Goal: Task Accomplishment & Management: Complete application form

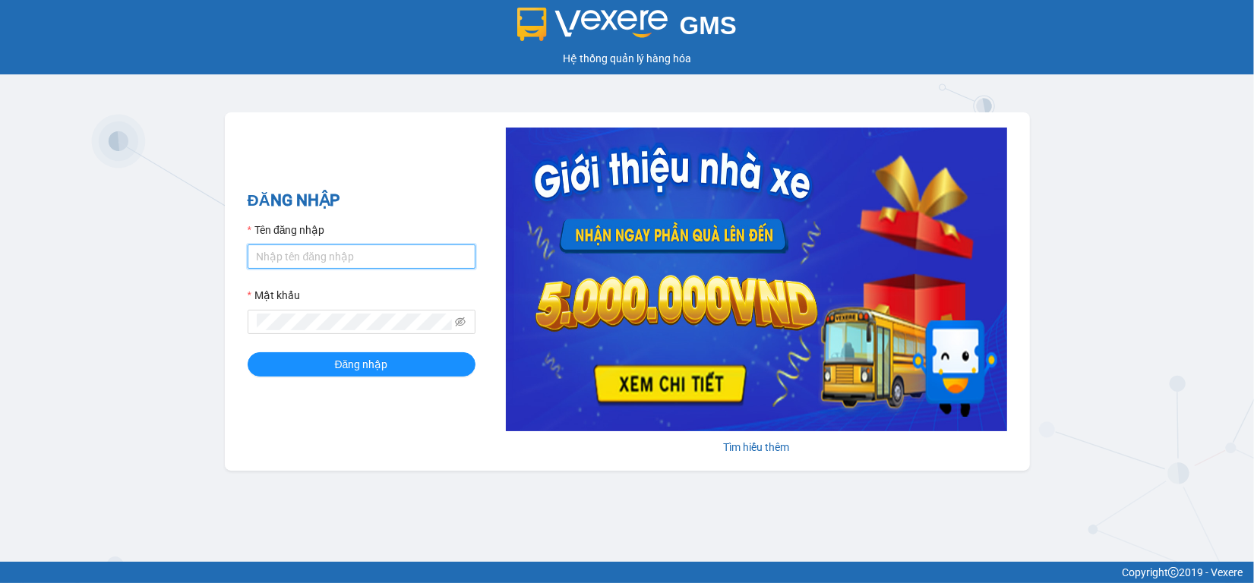
type input "phat.minhtam"
drag, startPoint x: 332, startPoint y: 251, endPoint x: 36, endPoint y: 270, distance: 296.9
click at [40, 268] on div "GMS Hệ thống quản lý hàng hóa ĐĂNG NHẬP Tên đăng nhập phat.minhtam Mật khẩu Đăn…" at bounding box center [627, 281] width 1254 height 562
type input "tdung.minhtam"
click at [183, 325] on div "GMS Hệ thống quản lý hàng hóa ĐĂNG NHẬP Tên đăng nhập tdung.minhtam Mật khẩu Đă…" at bounding box center [627, 281] width 1254 height 562
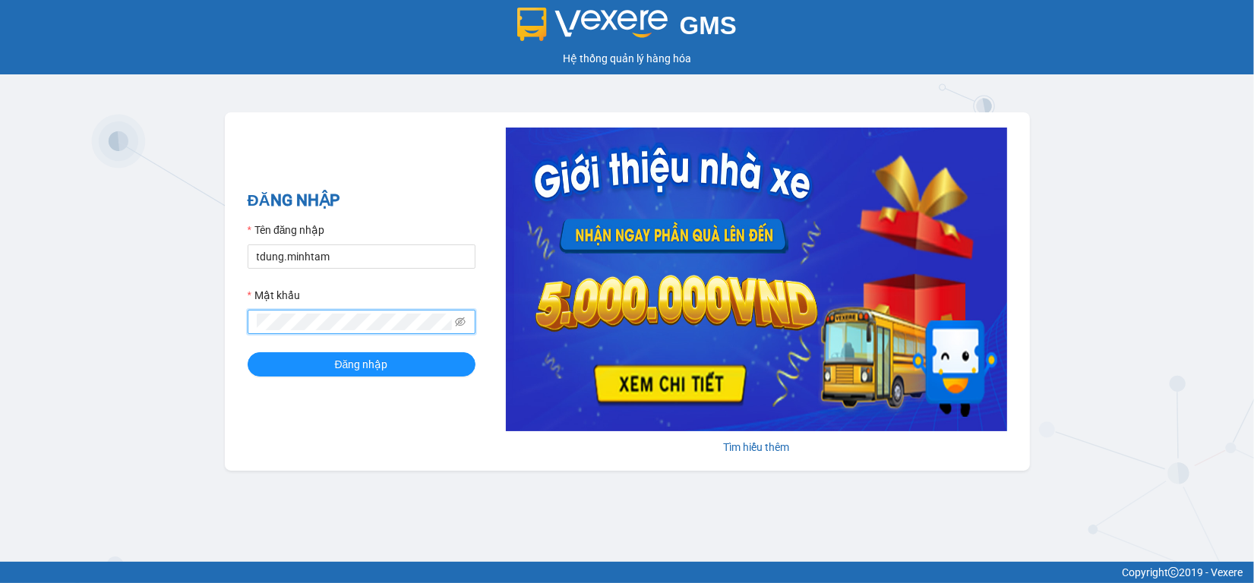
click at [248, 353] on button "Đăng nhập" at bounding box center [362, 365] width 228 height 24
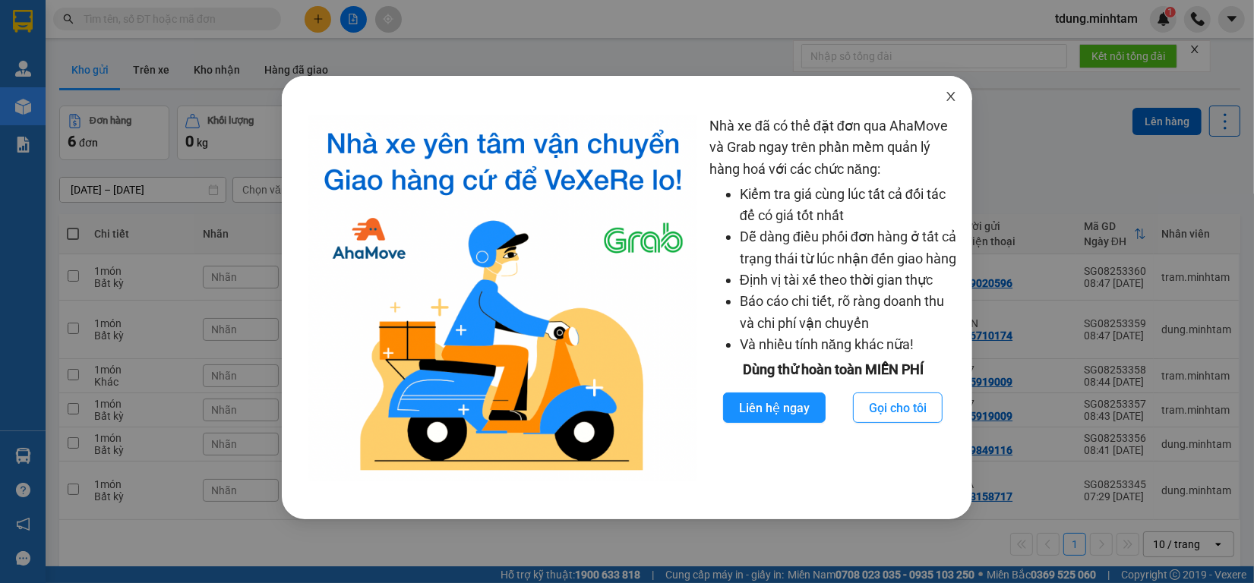
click at [954, 93] on icon "close" at bounding box center [951, 96] width 12 height 12
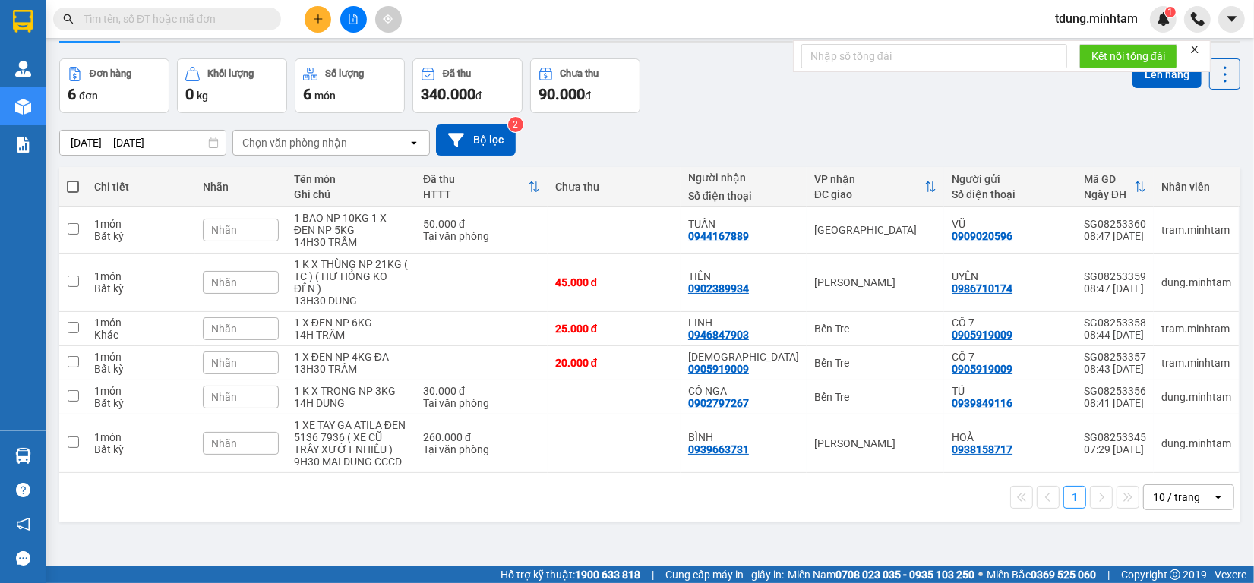
scroll to position [70, 0]
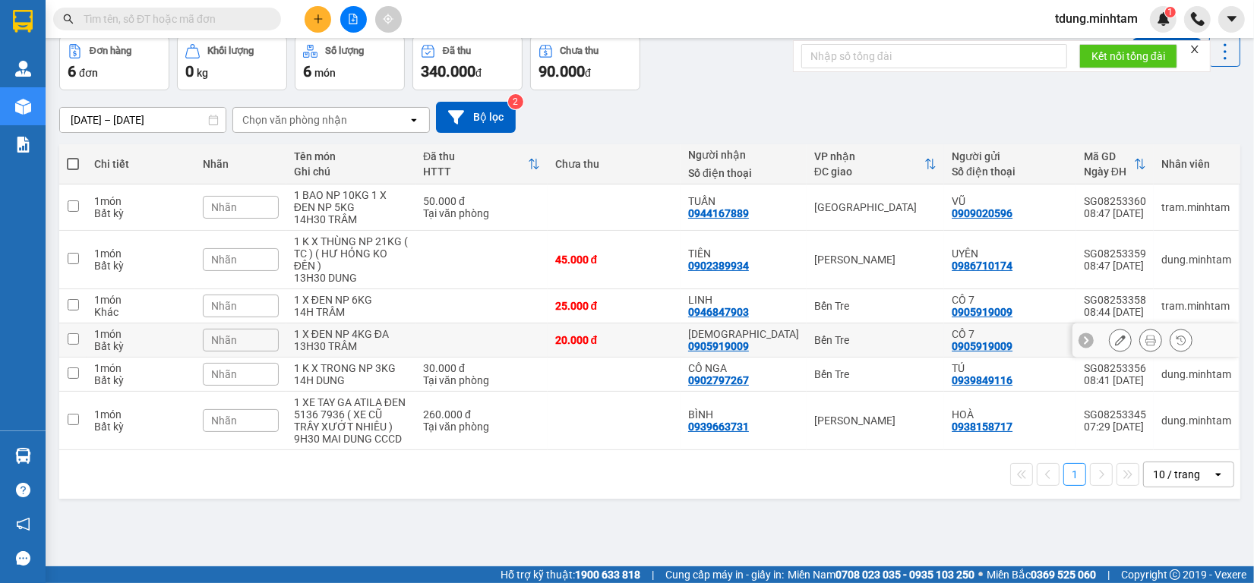
click at [397, 333] on div "1 X ĐEN NP 4KG ĐA" at bounding box center [351, 334] width 114 height 12
checkbox input "true"
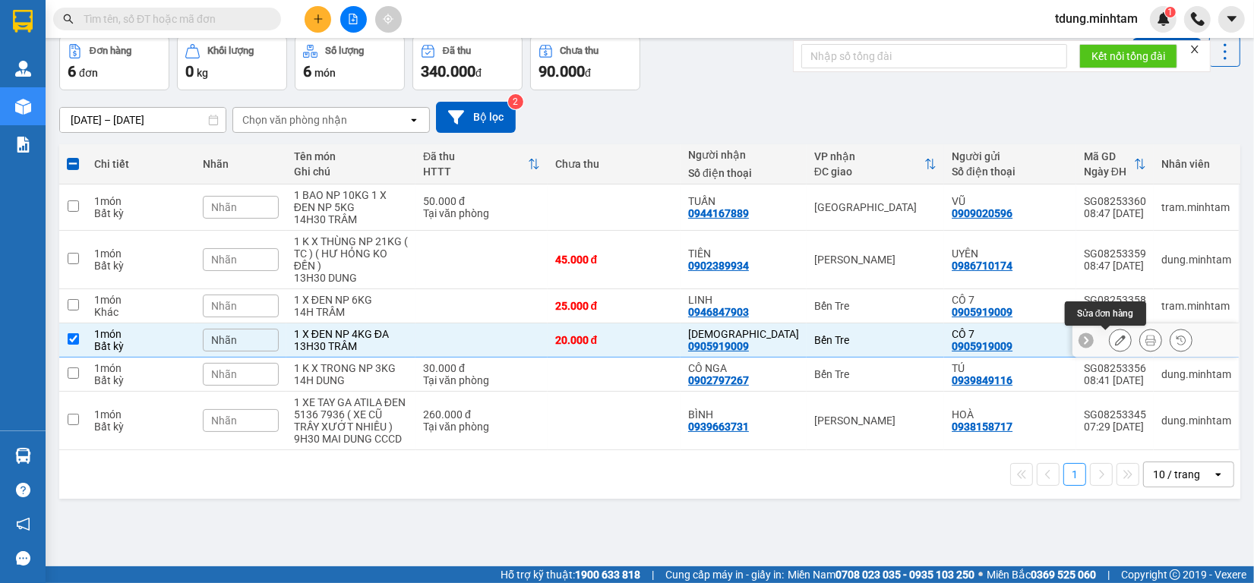
click at [1115, 346] on icon at bounding box center [1120, 340] width 11 height 11
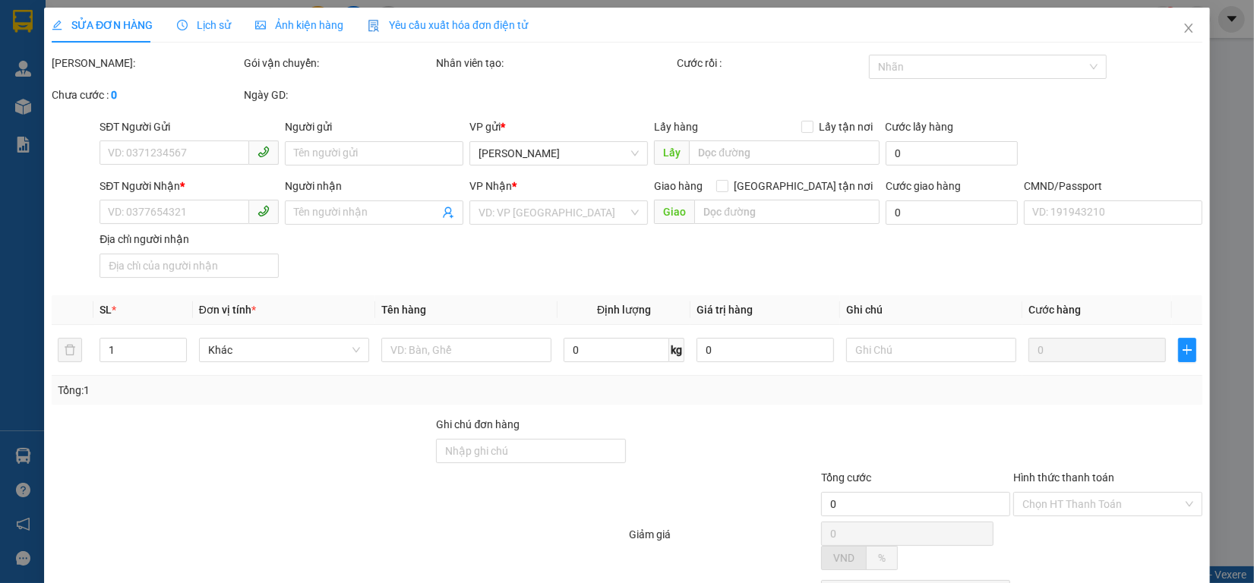
type input "0905919009"
type input "CÔ 7"
type input "0905919009"
type input "[DEMOGRAPHIC_DATA]"
type input "B KẸO"
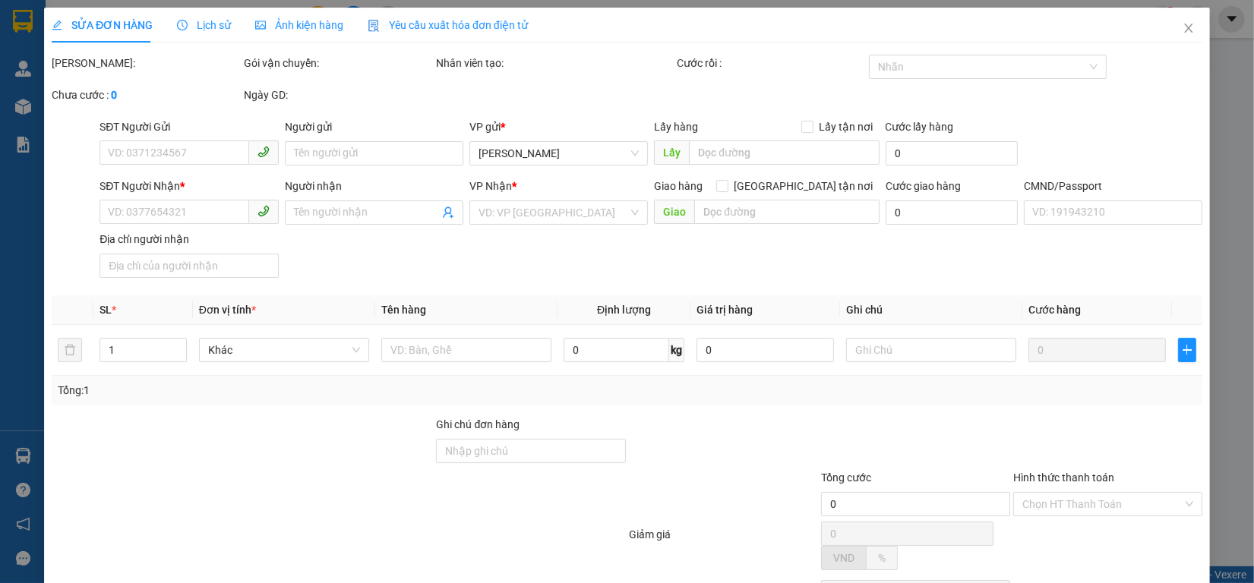
type input "20.000"
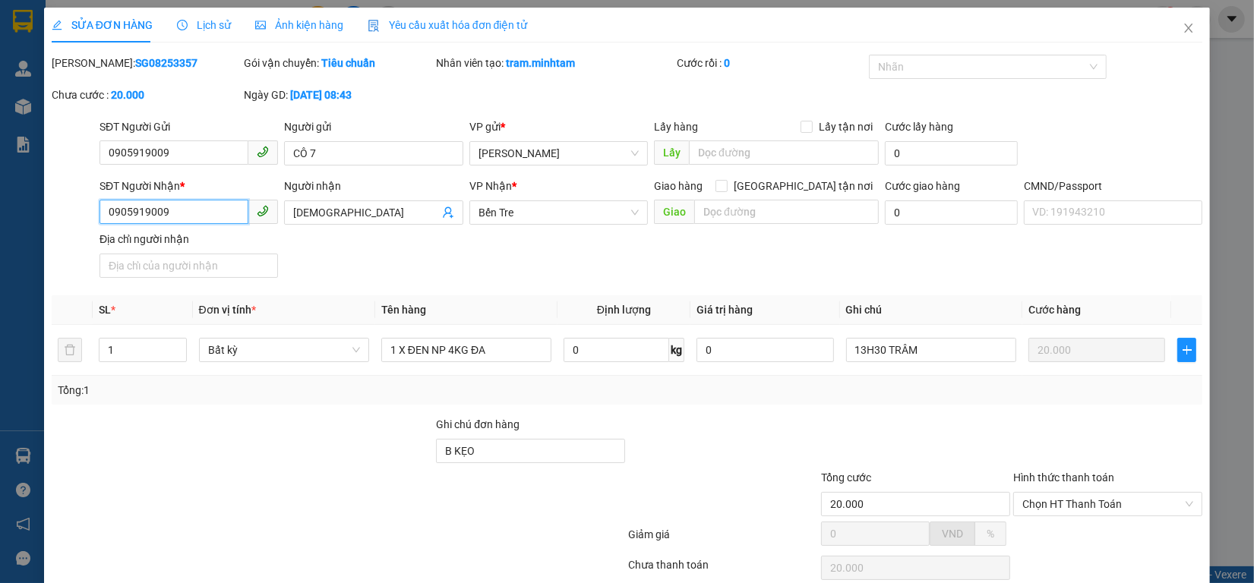
drag, startPoint x: 190, startPoint y: 214, endPoint x: 95, endPoint y: 220, distance: 95.2
click at [55, 213] on div "SĐT Người Nhận * 0905919009 0905919009 Người nhận PHÚC LINH VP Nhận * Bến Tre …" at bounding box center [627, 231] width 1154 height 106
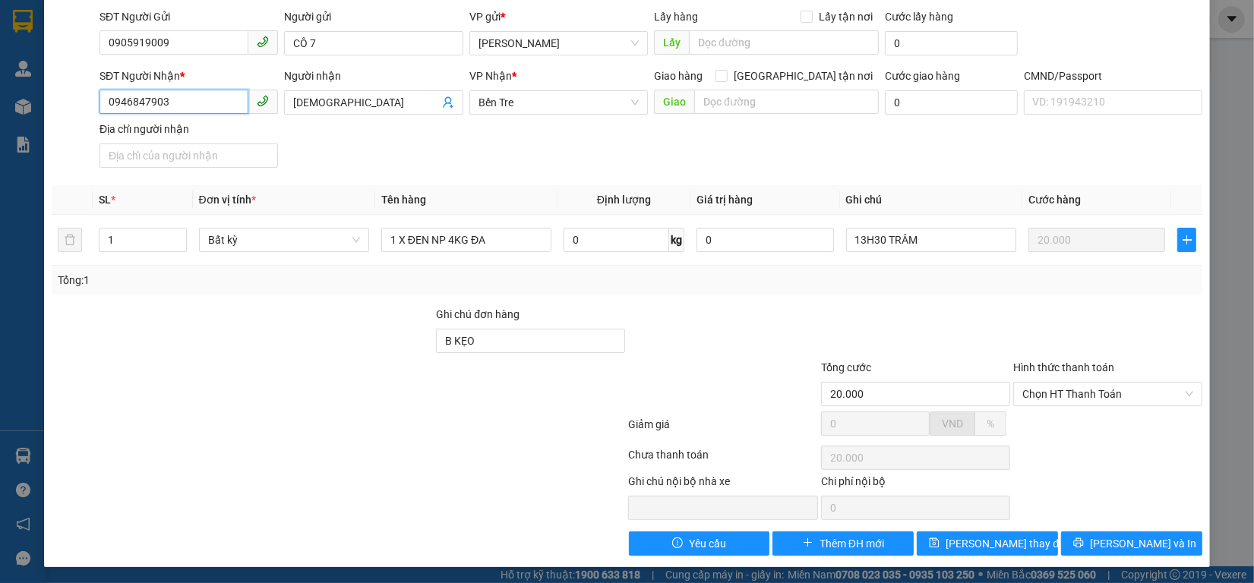
scroll to position [114, 0]
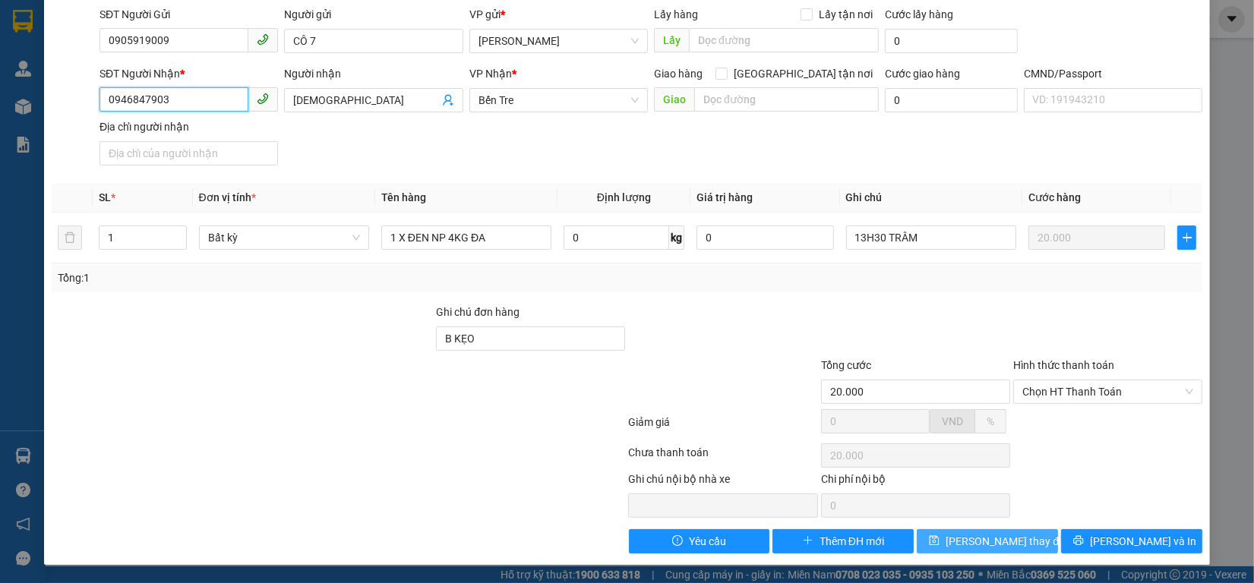
type input "0946847903"
click at [1001, 543] on span "[PERSON_NAME] thay đổi" at bounding box center [1007, 541] width 122 height 17
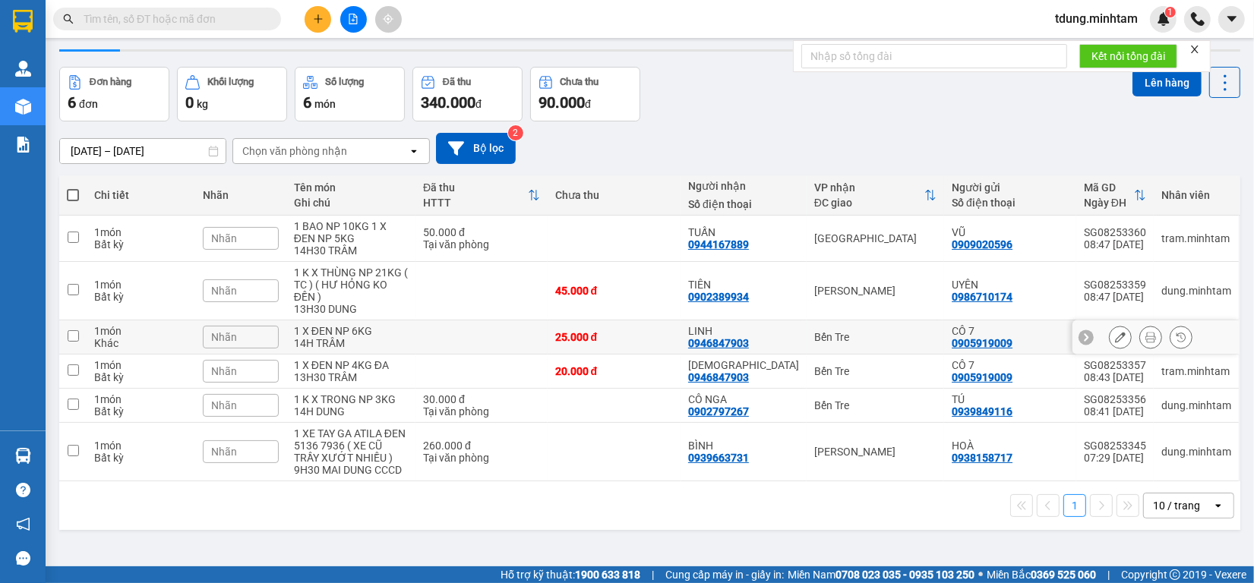
scroll to position [70, 0]
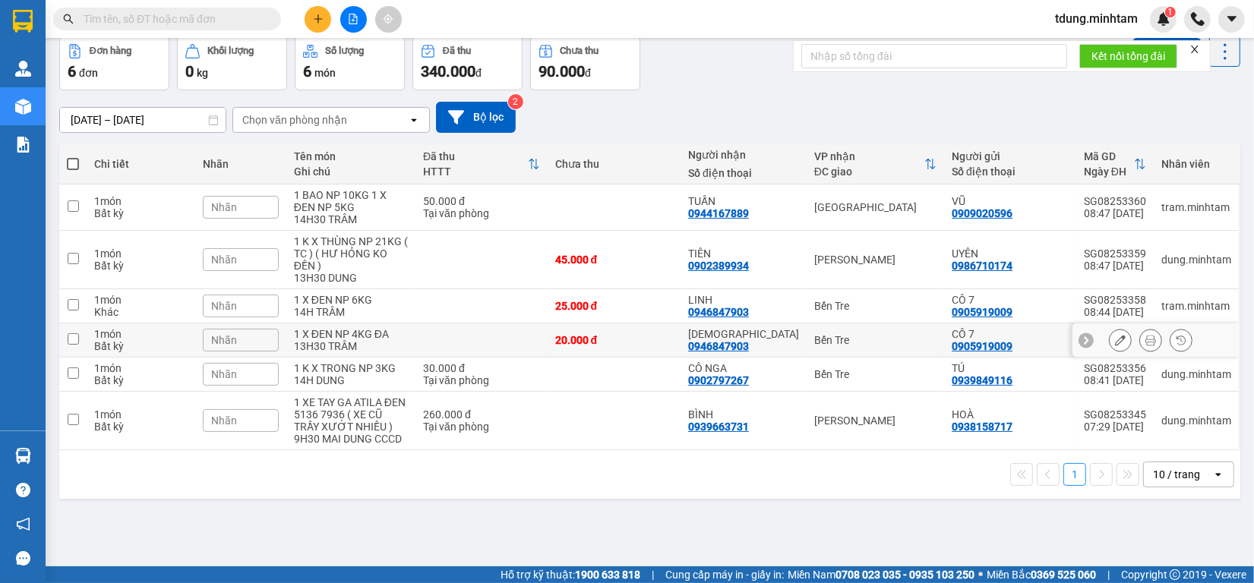
click at [406, 336] on div "1 X ĐEN NP 4KG ĐA" at bounding box center [351, 334] width 114 height 12
checkbox input "true"
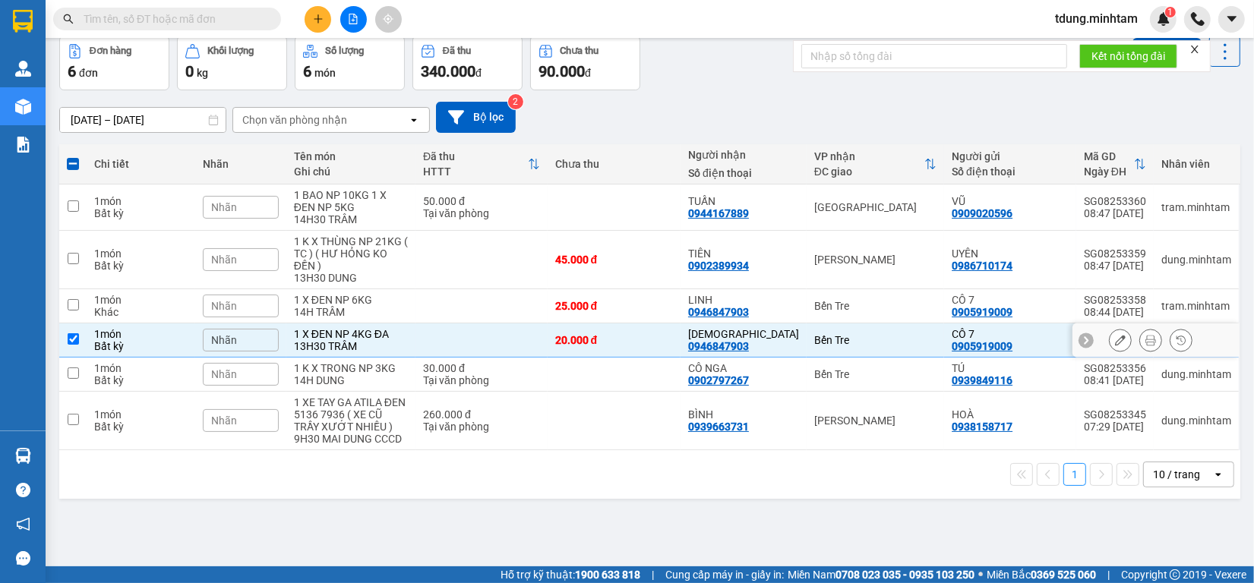
click at [1115, 346] on icon at bounding box center [1120, 340] width 11 height 11
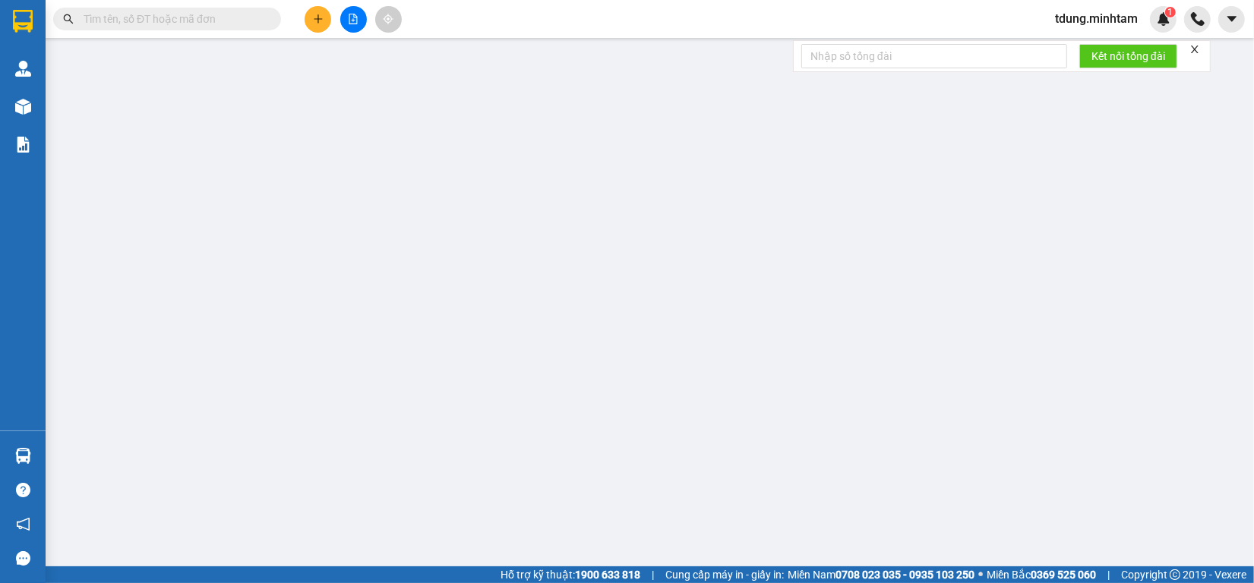
type input "0905919009"
type input "CÔ 7"
type input "0946847903"
type input "[DEMOGRAPHIC_DATA]"
type input "B KẸO"
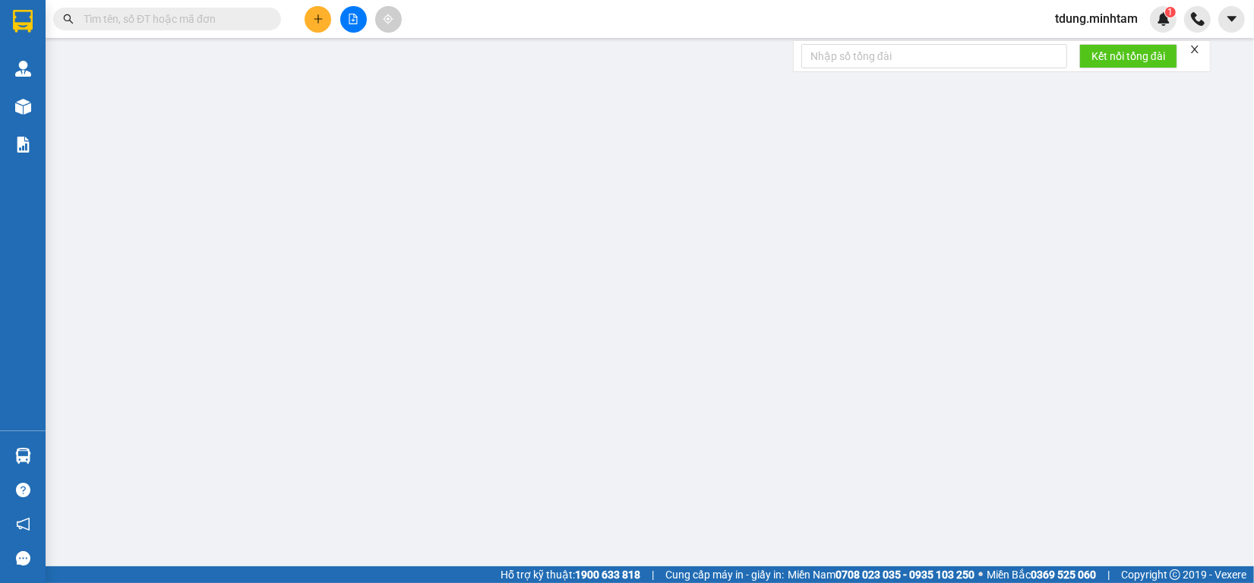
type input "20.000"
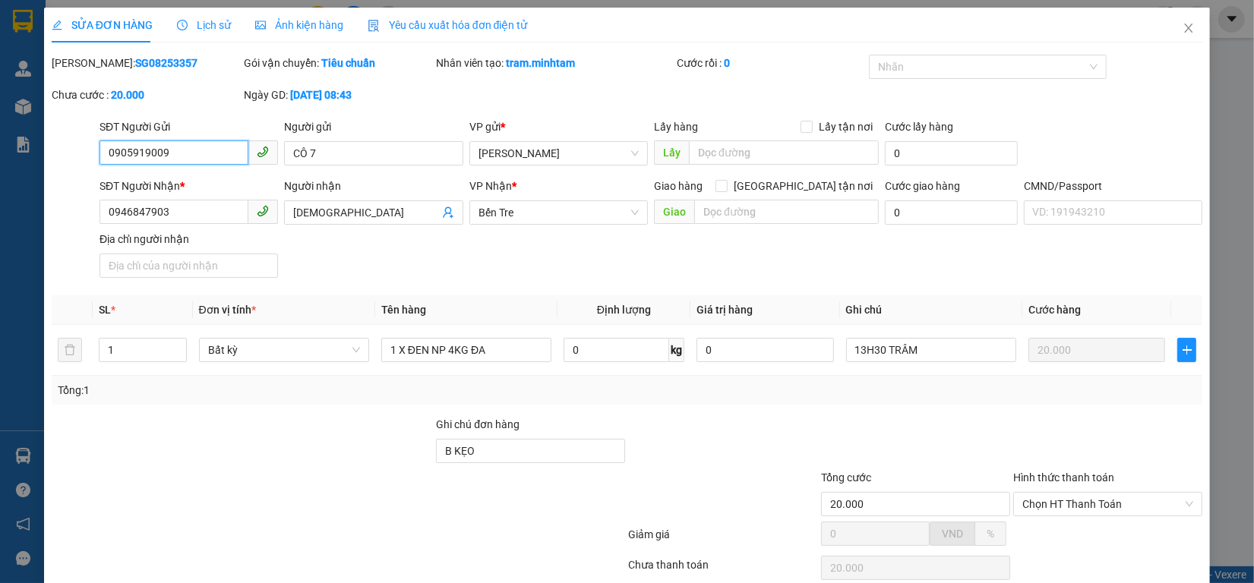
scroll to position [114, 0]
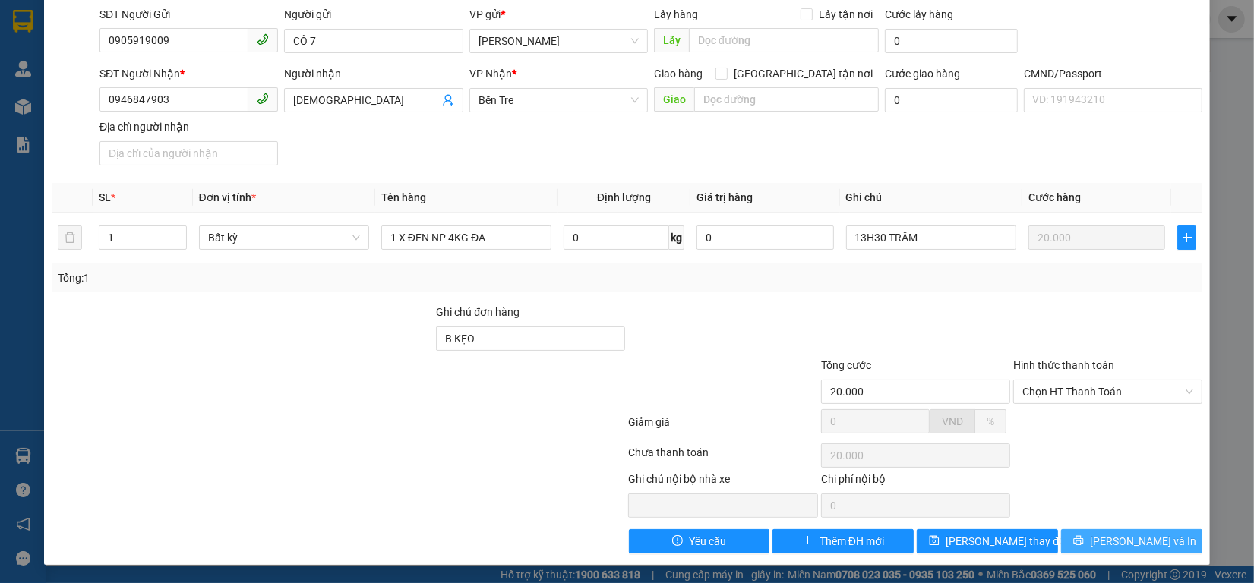
click at [1115, 545] on span "[PERSON_NAME] và In" at bounding box center [1143, 541] width 106 height 17
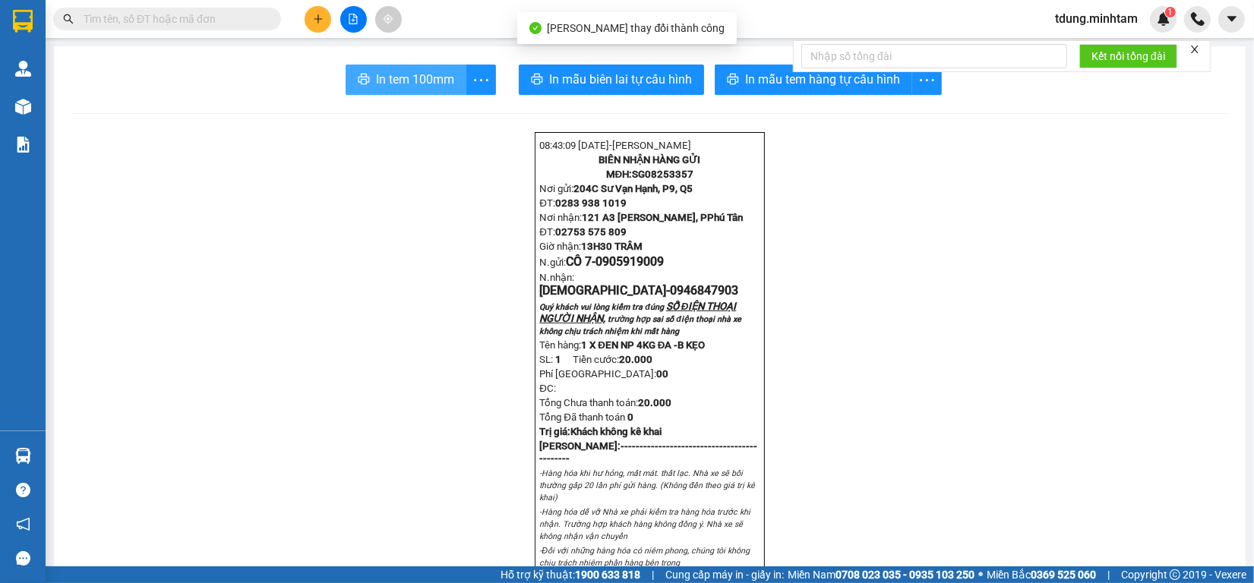
click at [413, 81] on span "In tem 100mm" at bounding box center [415, 79] width 78 height 19
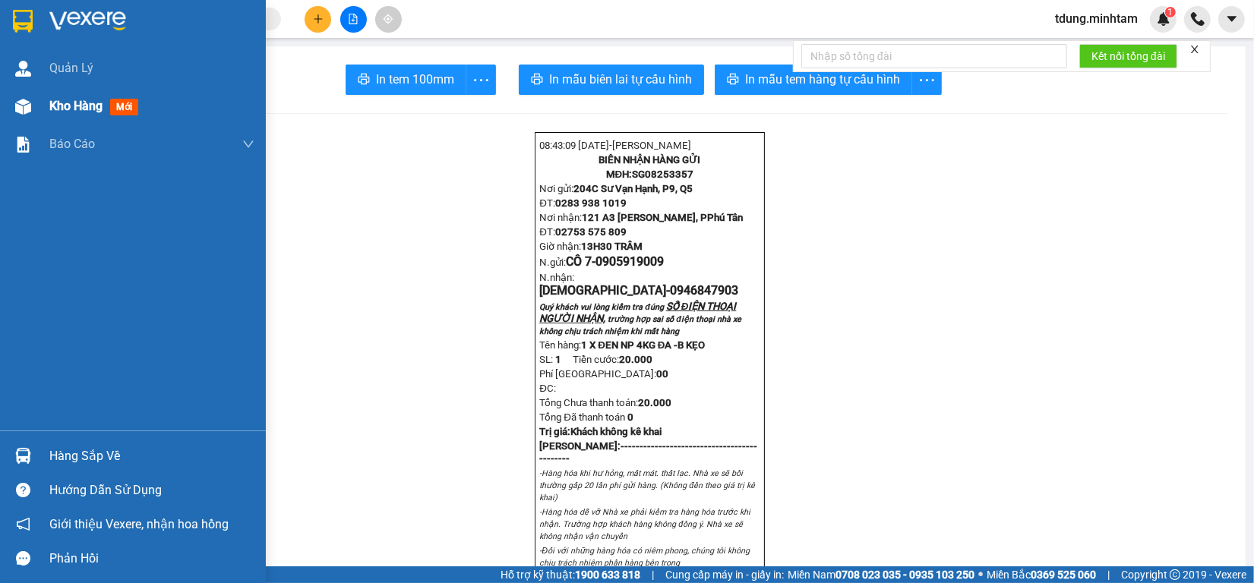
click at [70, 112] on span "Kho hàng" at bounding box center [75, 106] width 53 height 14
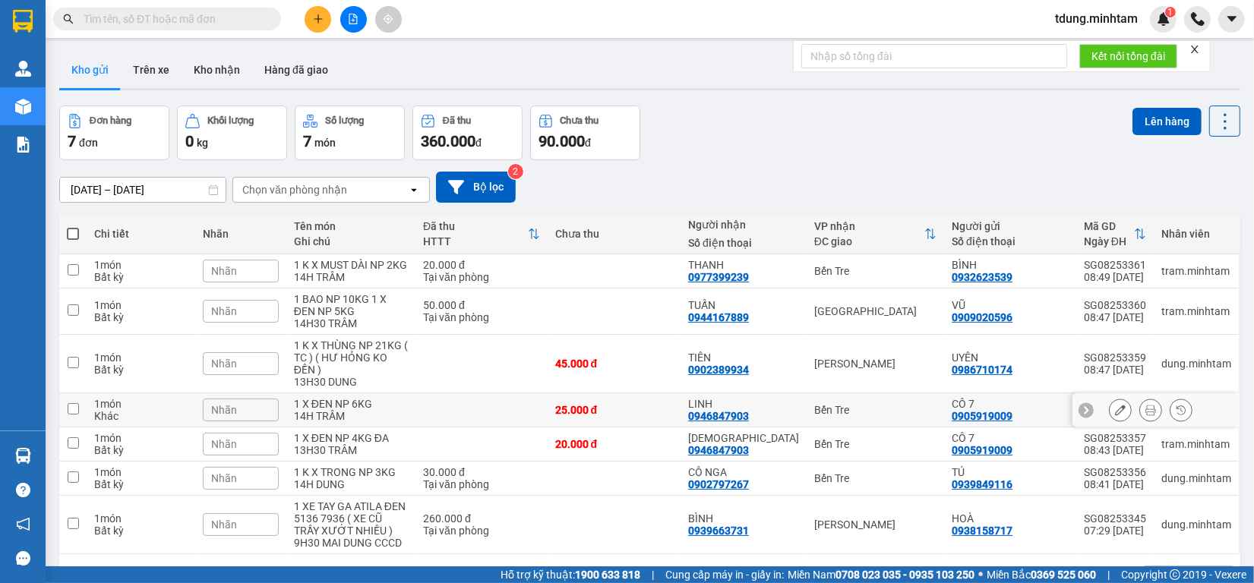
click at [413, 400] on td "1 X ĐEN NP 6KG 14H TRÂM" at bounding box center [350, 411] width 129 height 34
checkbox input "true"
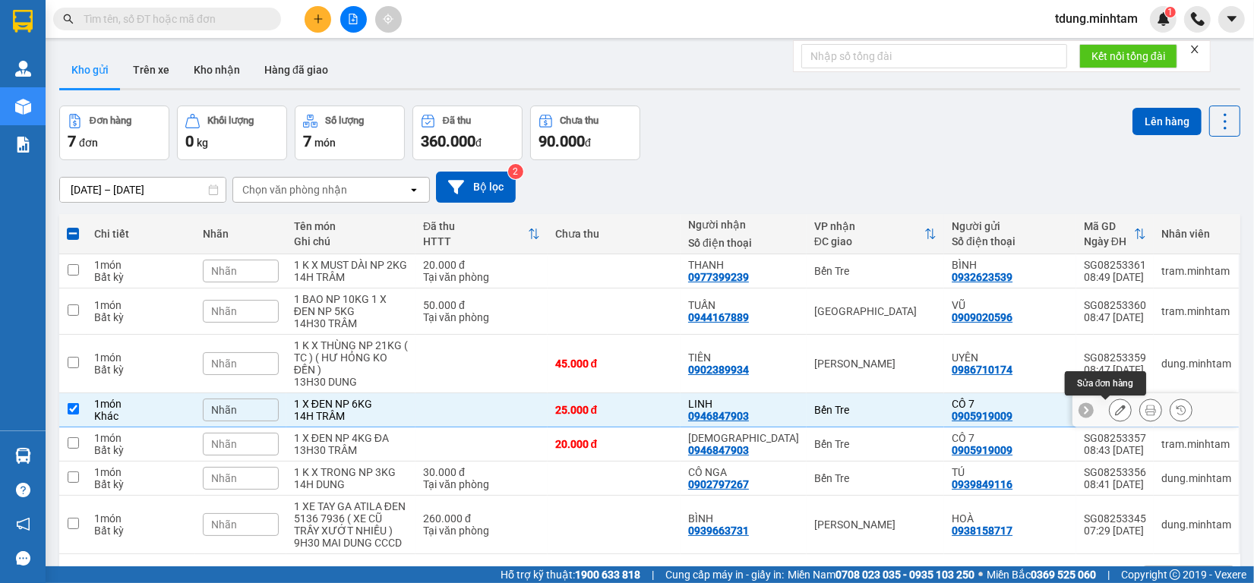
click at [1115, 412] on icon at bounding box center [1120, 410] width 11 height 11
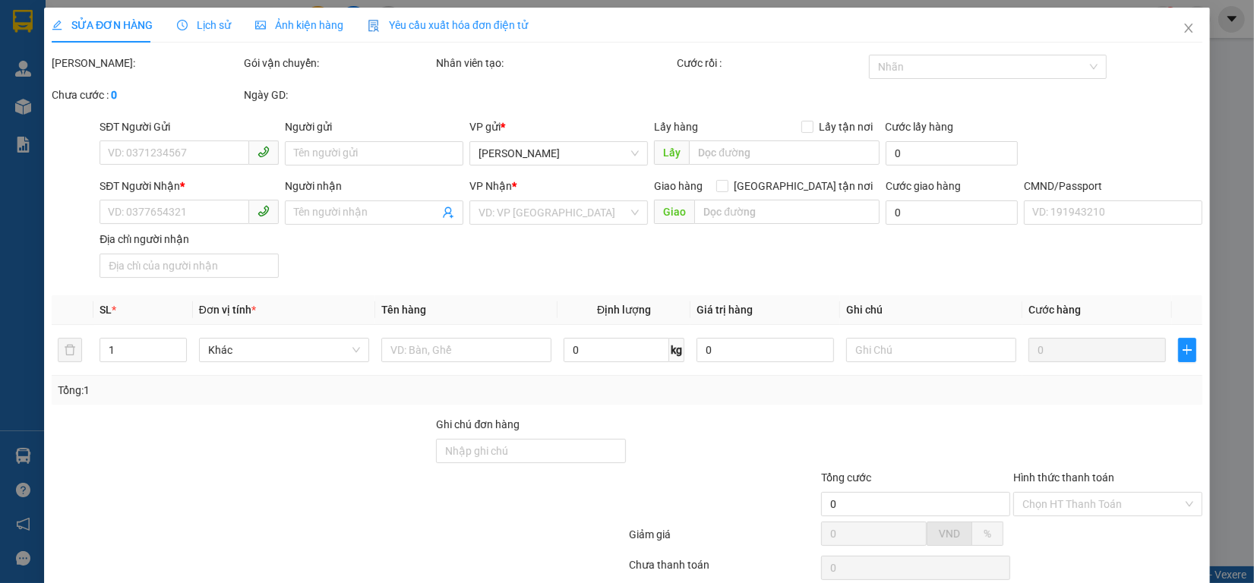
type input "0905919009"
type input "CÔ 7"
type input "0946847903"
type input "LINH"
type input "ĐA"
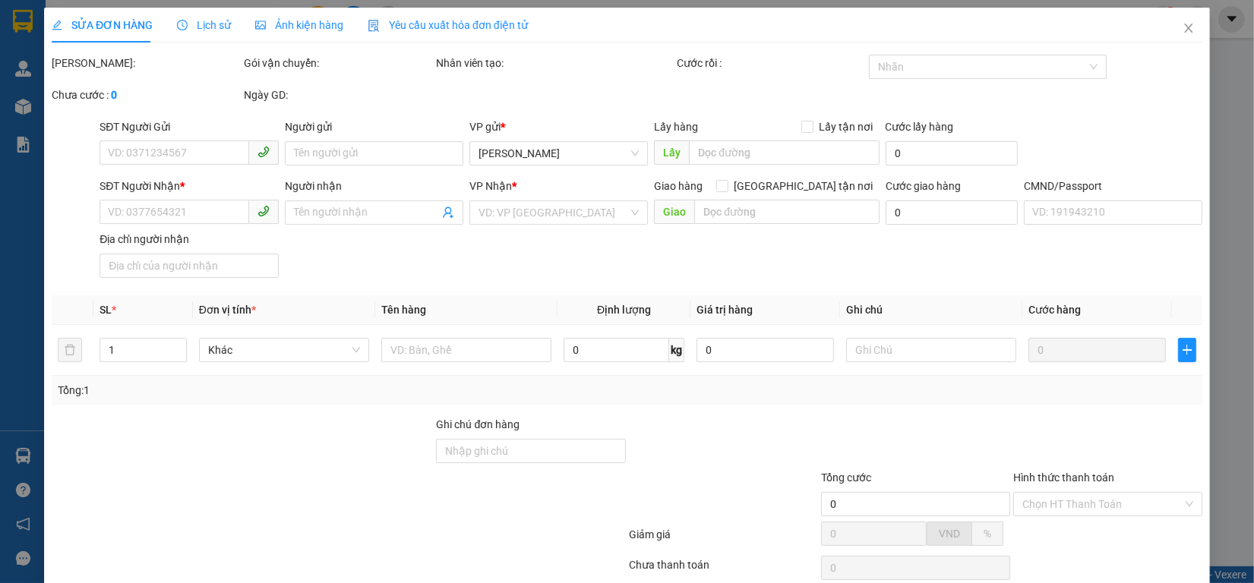
type input "25.000"
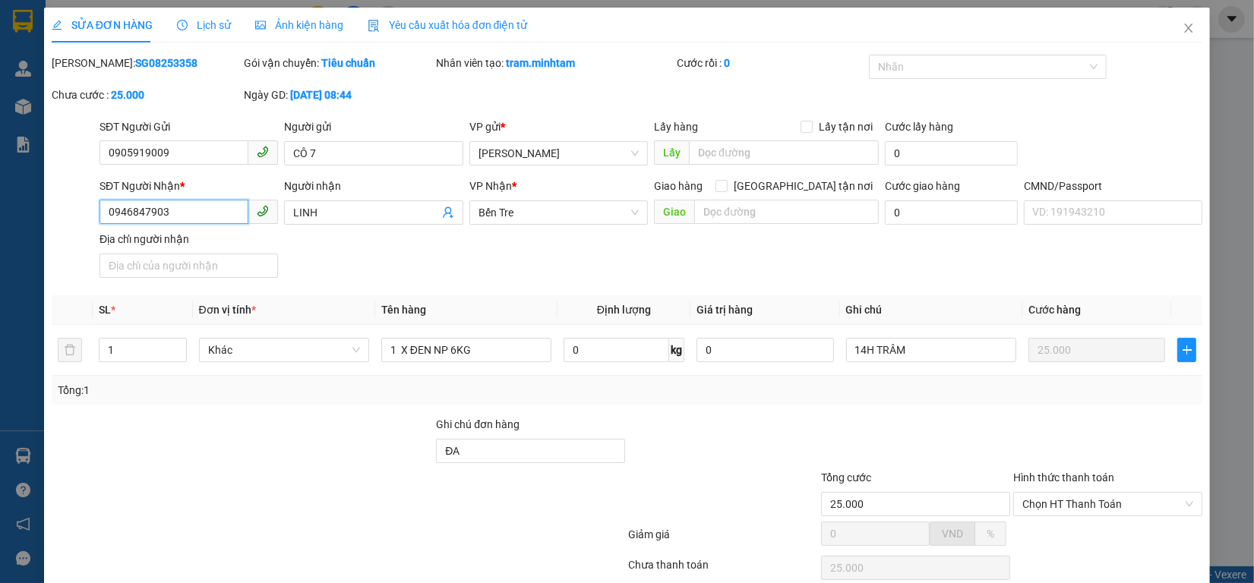
drag, startPoint x: 194, startPoint y: 215, endPoint x: 38, endPoint y: 219, distance: 155.8
click at [44, 220] on div "SỬA ĐƠN HÀNG Lịch sử Ảnh kiện hàng Yêu cầu xuất hóa đơn điện tử Total Paid Fee …" at bounding box center [627, 343] width 1166 height 670
type input "0969071828"
drag, startPoint x: 340, startPoint y: 206, endPoint x: 239, endPoint y: 218, distance: 101.0
click at [236, 218] on div "SĐT Người Nhận * 0969071828 Người nhận LINH LINH VP Nhận * Bến Tre Giao hàng G…" at bounding box center [650, 231] width 1109 height 106
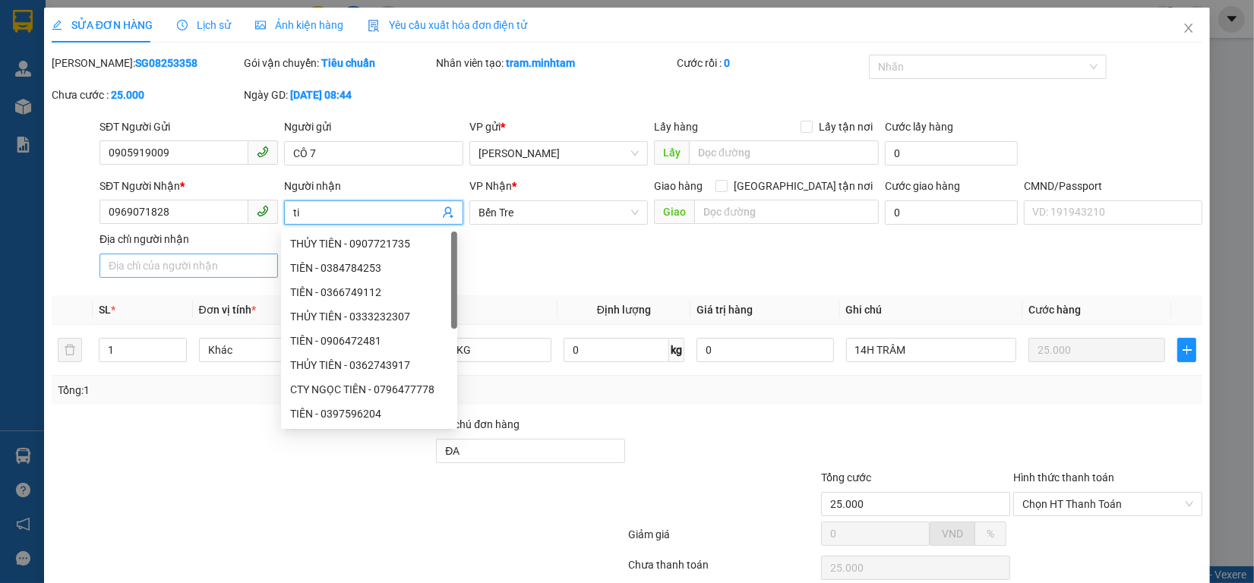
type input "t"
type input "TIÊN"
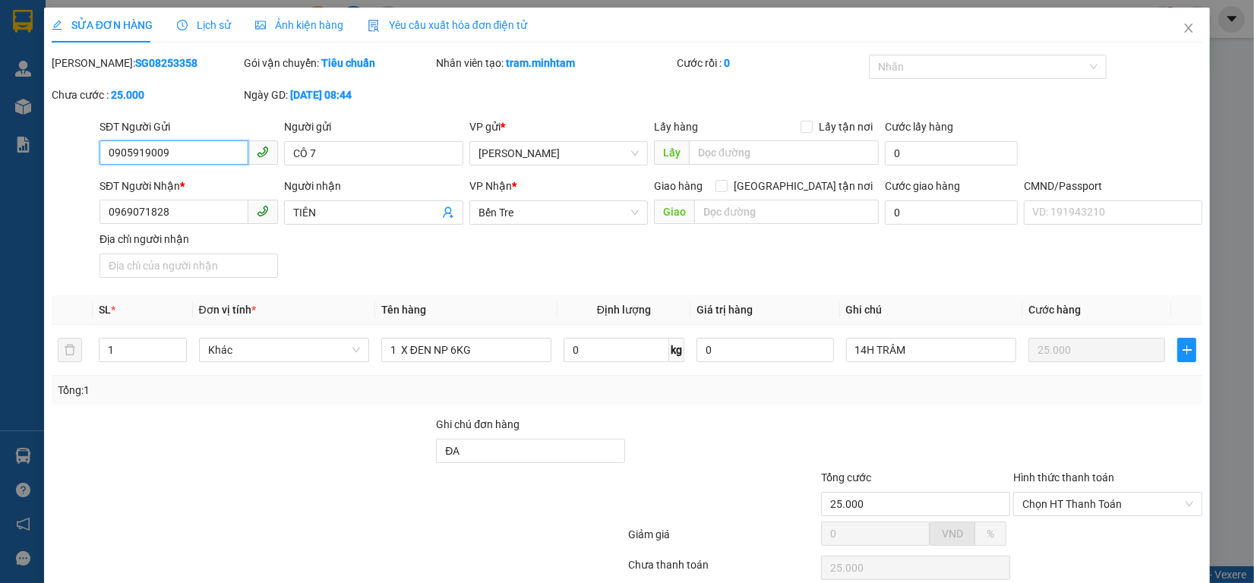
drag, startPoint x: 190, startPoint y: 160, endPoint x: 91, endPoint y: 139, distance: 101.0
click at [91, 139] on div "SĐT Người Gửi 0905919009 0905919009 Người gửi CÔ 7 VP gửi * [PERSON_NAME] Lấy h…" at bounding box center [627, 145] width 1154 height 53
type input "0909873778"
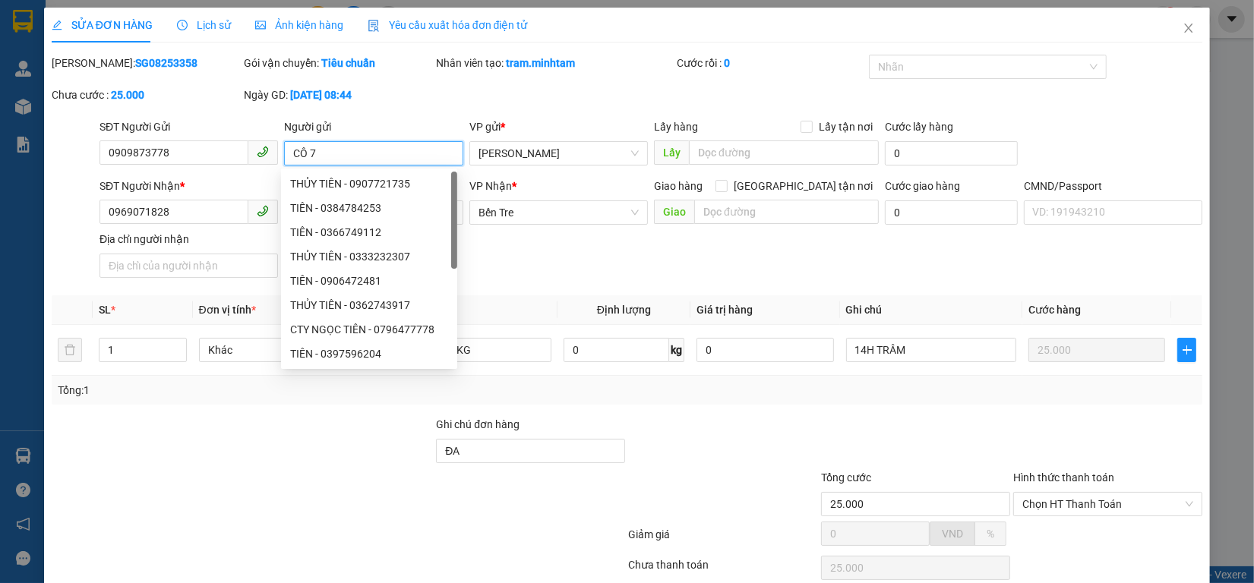
drag, startPoint x: 327, startPoint y: 156, endPoint x: 267, endPoint y: 150, distance: 59.6
click at [267, 150] on div "SĐT Người Gửi 0909873778 Người gửi CÔ 7 VP gửi * [PERSON_NAME] Lấy hàng Lấy tận…" at bounding box center [650, 145] width 1109 height 53
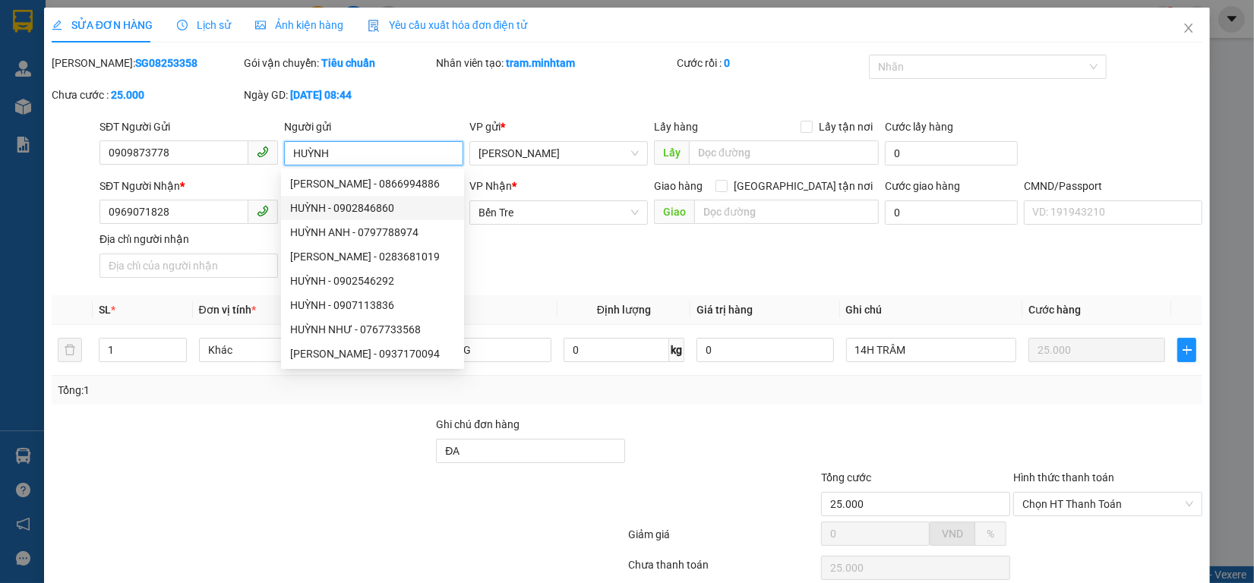
type input "HUỲNH"
click at [568, 268] on div "SĐT Người Nhận * 0969071828 Người nhận TIÊN VP Nhận * Bến Tre Giao hàng Giao t…" at bounding box center [650, 231] width 1109 height 106
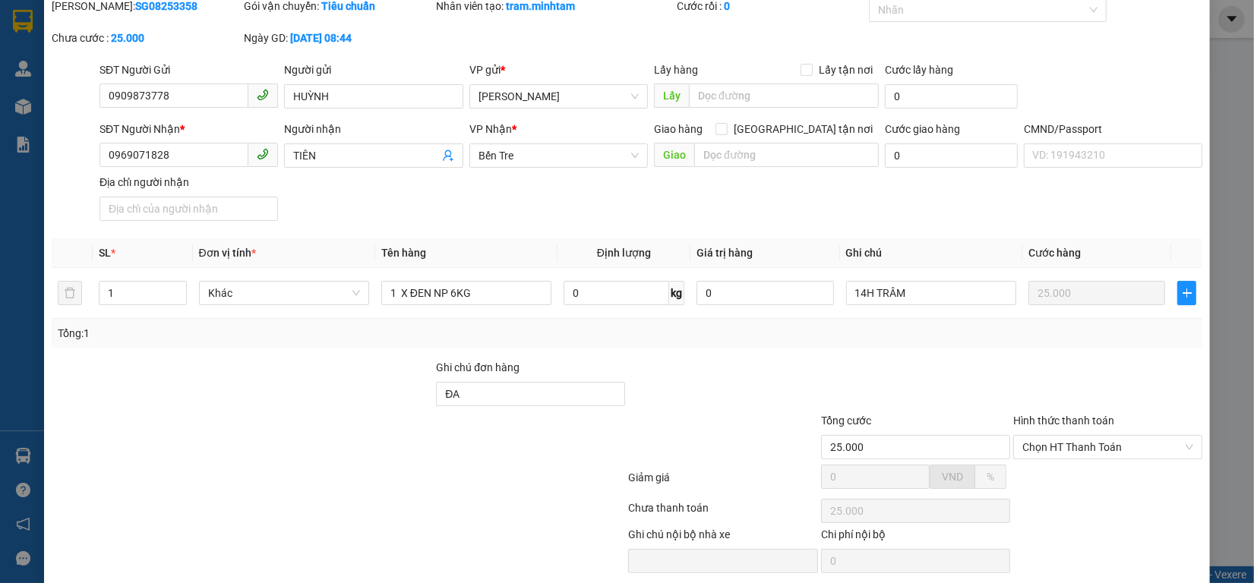
scroll to position [114, 0]
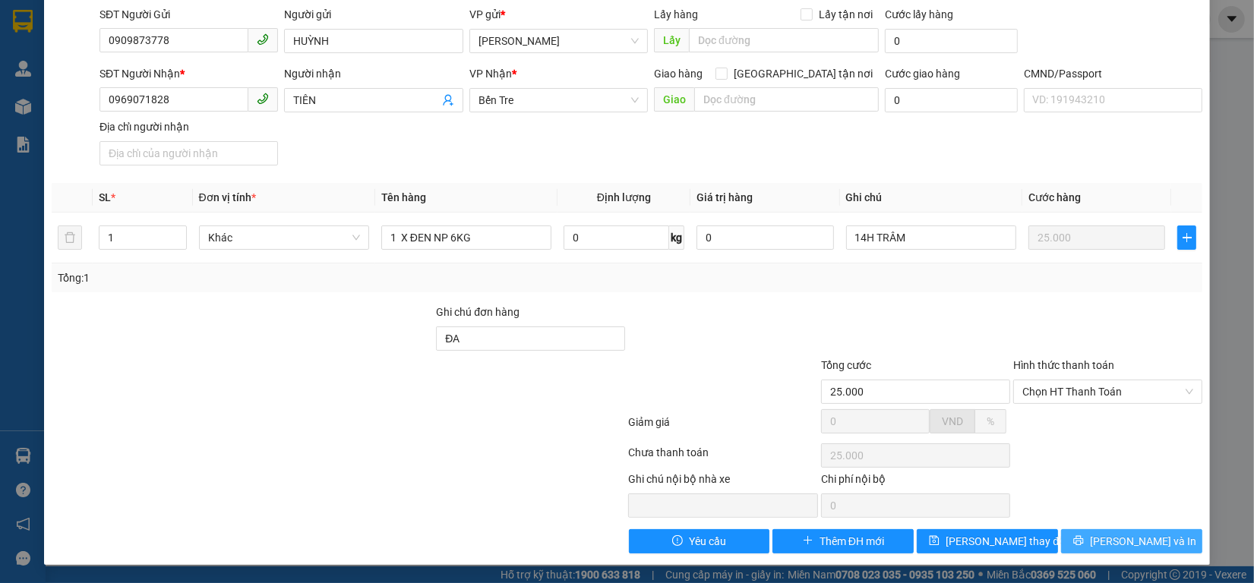
click at [1106, 545] on span "[PERSON_NAME] và In" at bounding box center [1143, 541] width 106 height 17
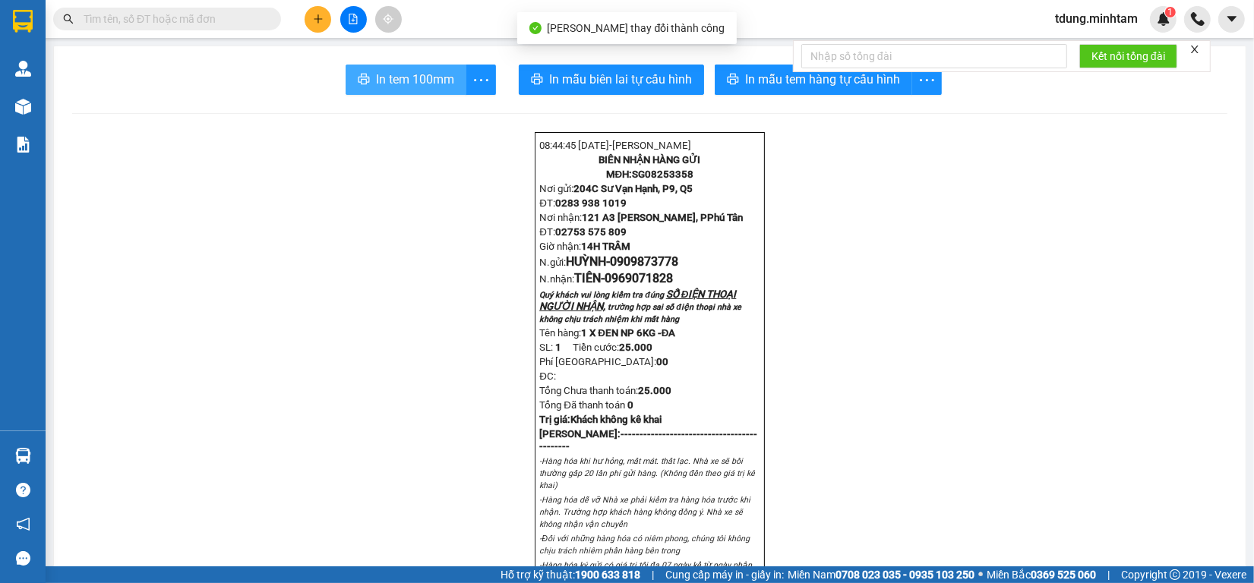
click at [432, 91] on button "In tem 100mm" at bounding box center [406, 80] width 121 height 30
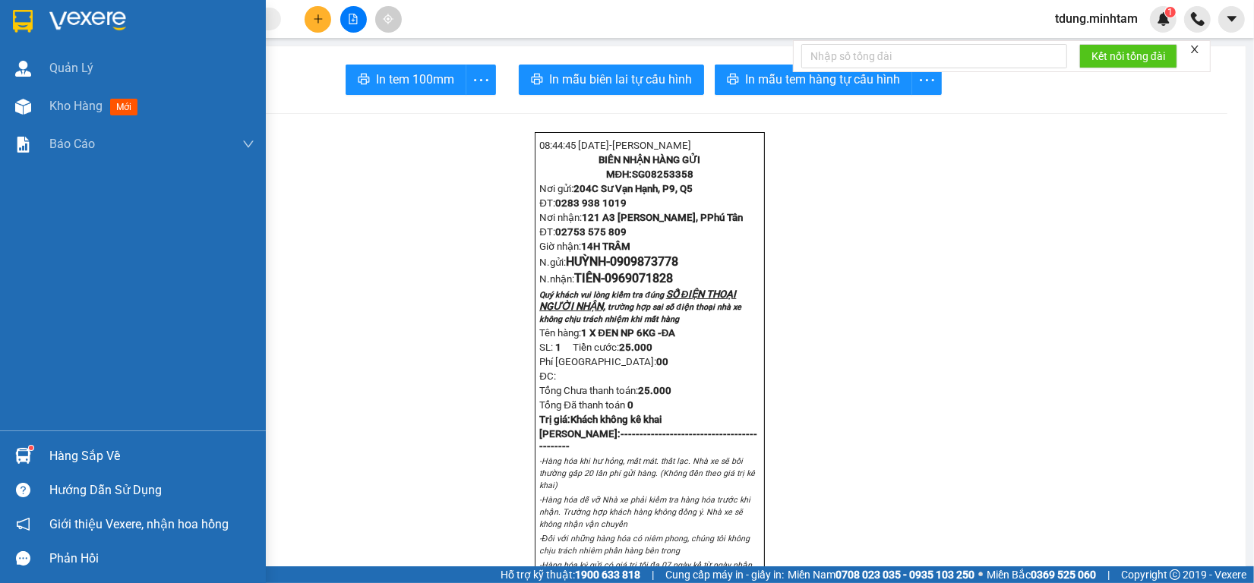
click at [88, 457] on div "Hàng sắp về" at bounding box center [151, 456] width 205 height 23
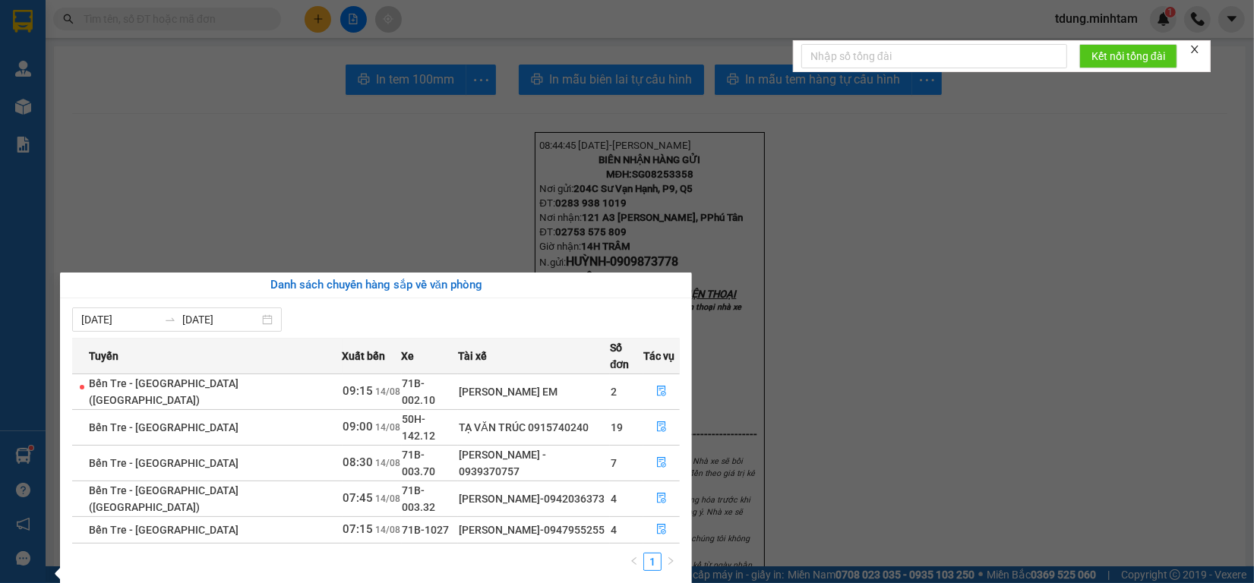
click at [424, 186] on section "Kết quả tìm kiếm ( 0 ) Bộ lọc No Data tdung.minhtam 1 Quản [PERSON_NAME] hàng m…" at bounding box center [627, 291] width 1254 height 583
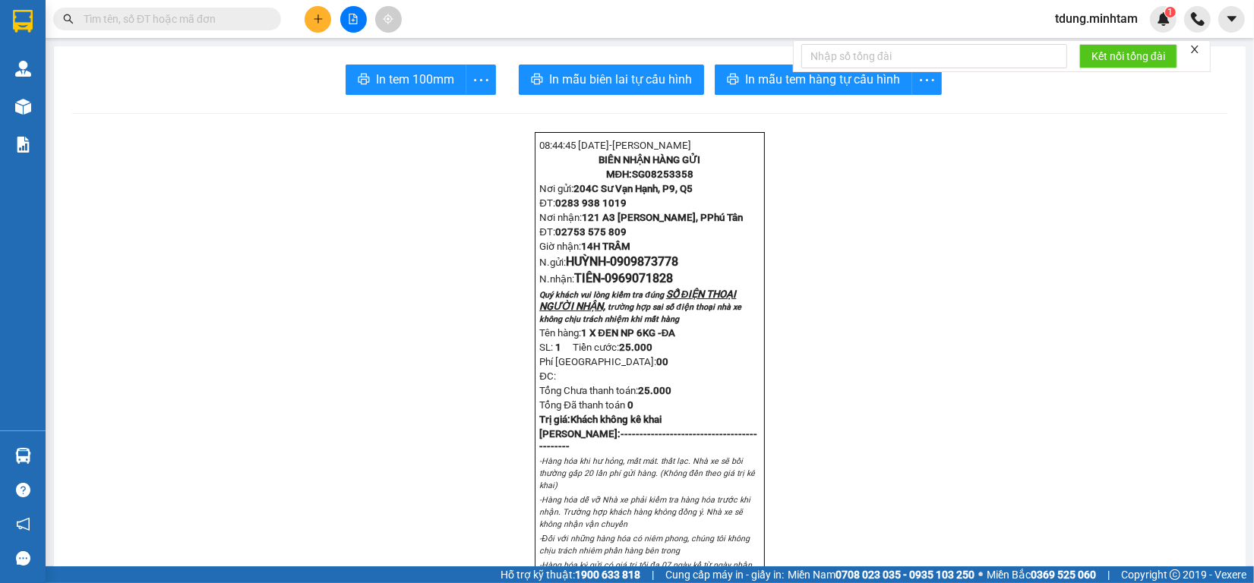
click at [154, 24] on input "text" at bounding box center [173, 19] width 179 height 17
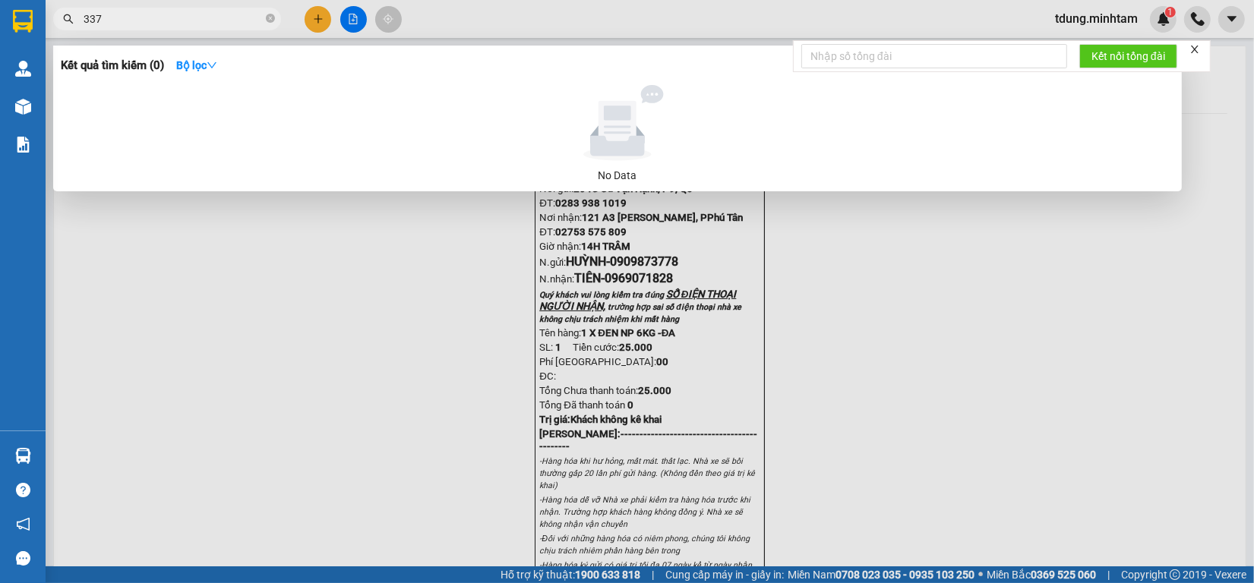
type input "3375"
